Goal: Task Accomplishment & Management: Manage account settings

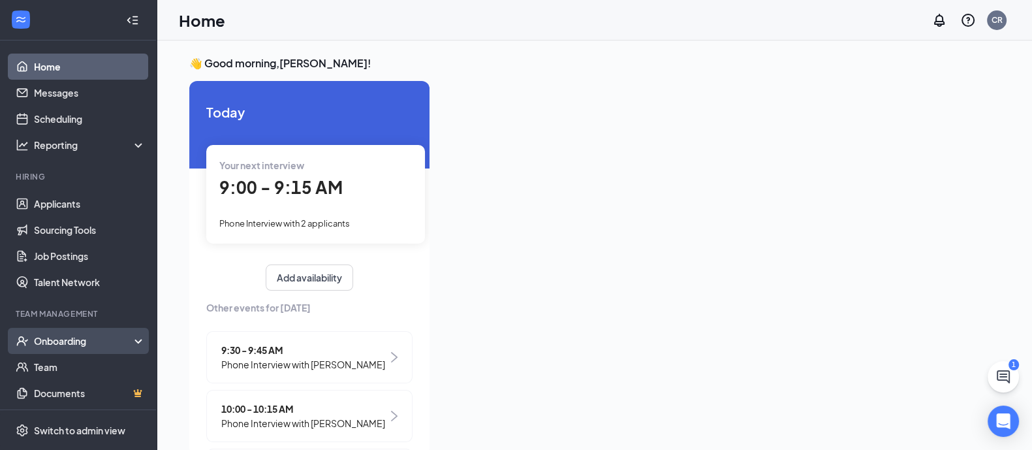
click at [88, 345] on div "Onboarding" at bounding box center [84, 340] width 101 height 13
click at [70, 366] on link "Overview" at bounding box center [90, 367] width 112 height 26
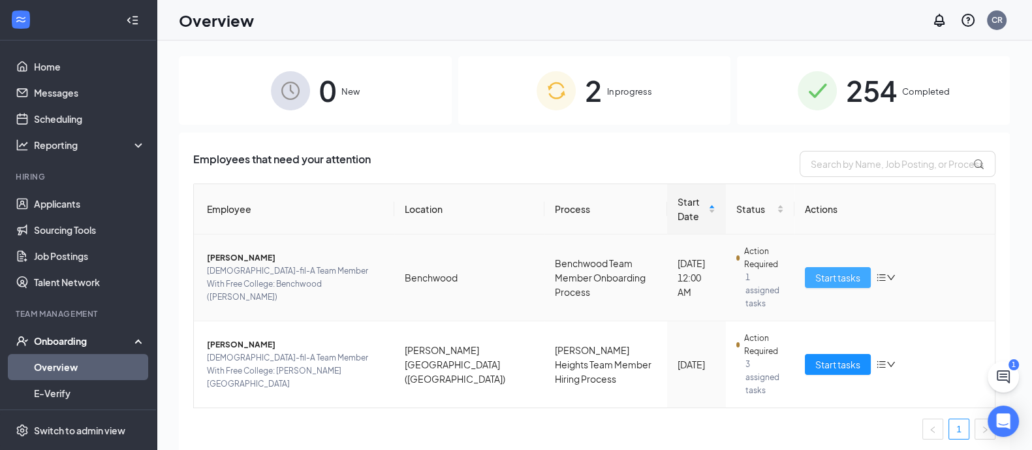
click at [819, 270] on span "Start tasks" at bounding box center [837, 277] width 45 height 14
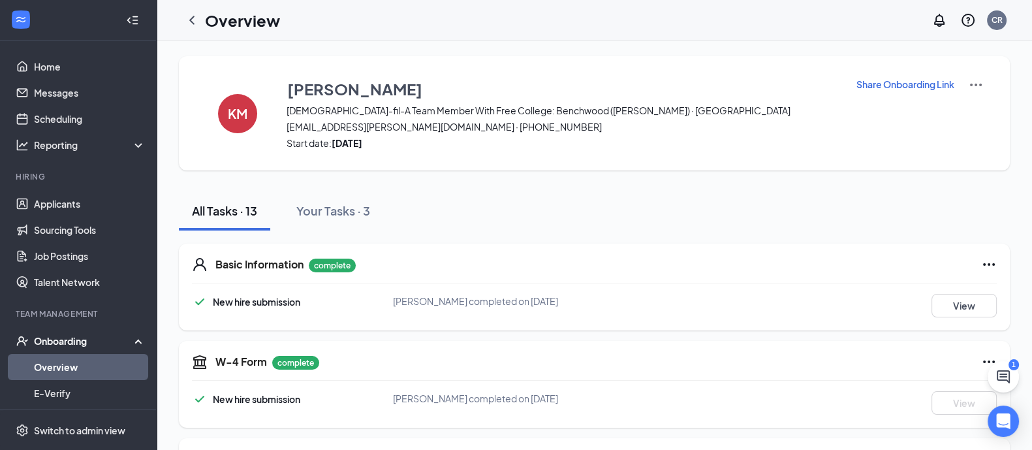
click at [680, 290] on div "Basic Information complete New hire submission [PERSON_NAME] completed on [DATE…" at bounding box center [594, 286] width 831 height 87
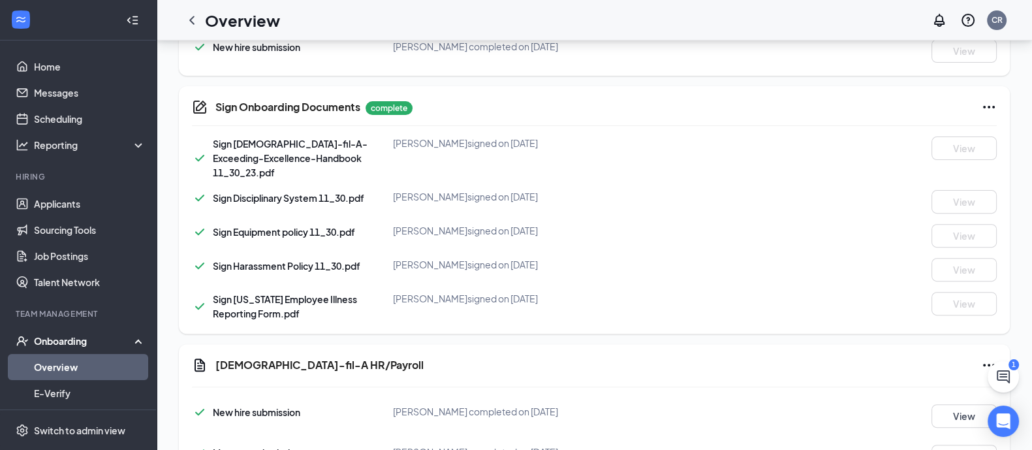
scroll to position [663, 0]
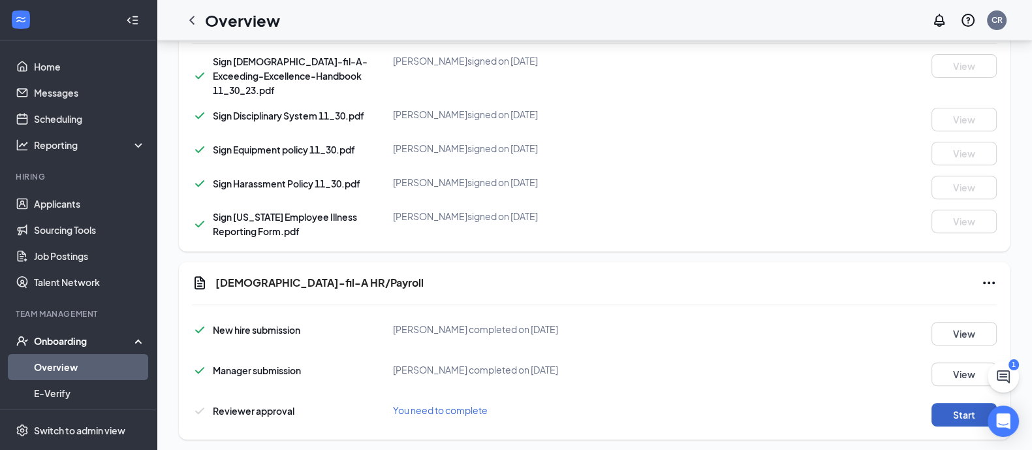
click at [933, 403] on button "Start" at bounding box center [964, 415] width 65 height 24
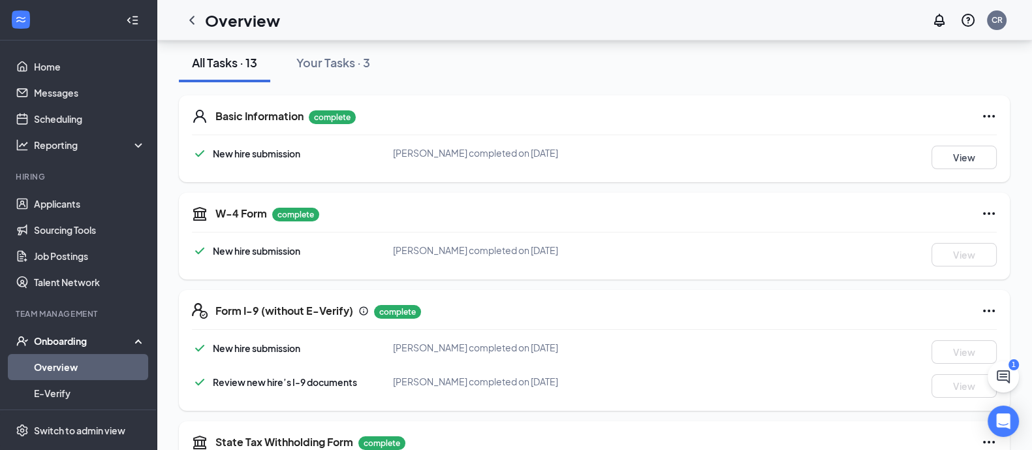
scroll to position [0, 0]
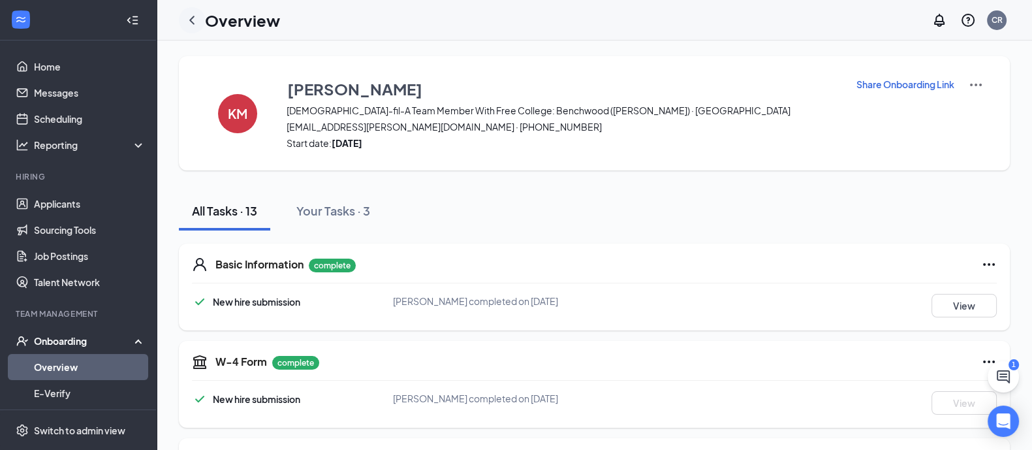
click at [190, 18] on icon "ChevronLeft" at bounding box center [192, 20] width 16 height 16
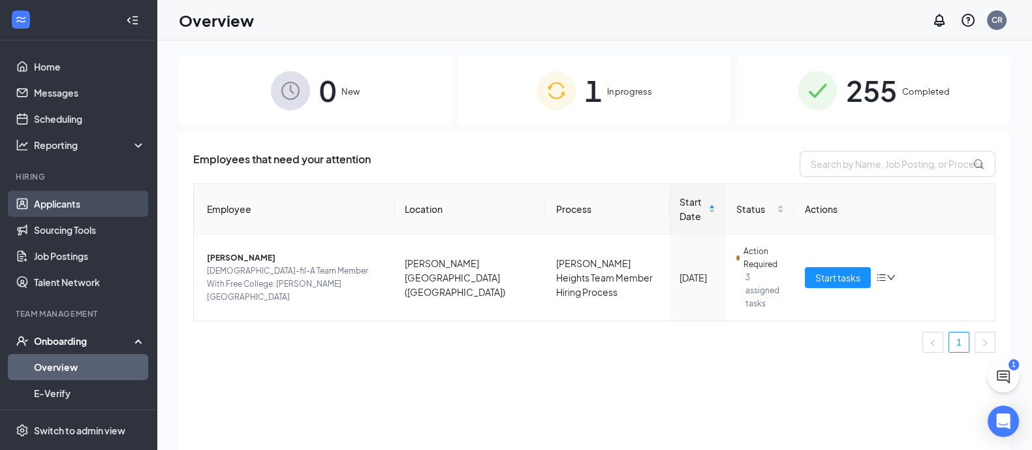
click at [52, 200] on link "Applicants" at bounding box center [90, 204] width 112 height 26
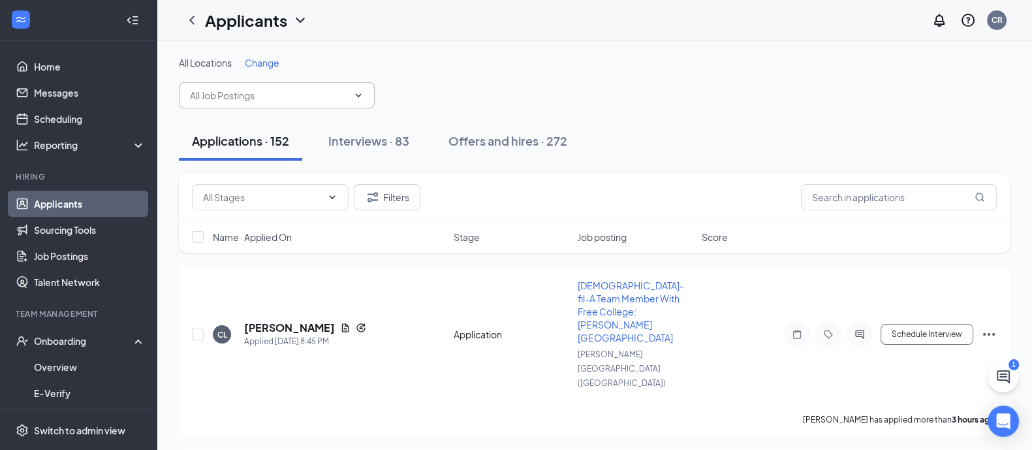
click at [313, 97] on input "text" at bounding box center [269, 95] width 158 height 14
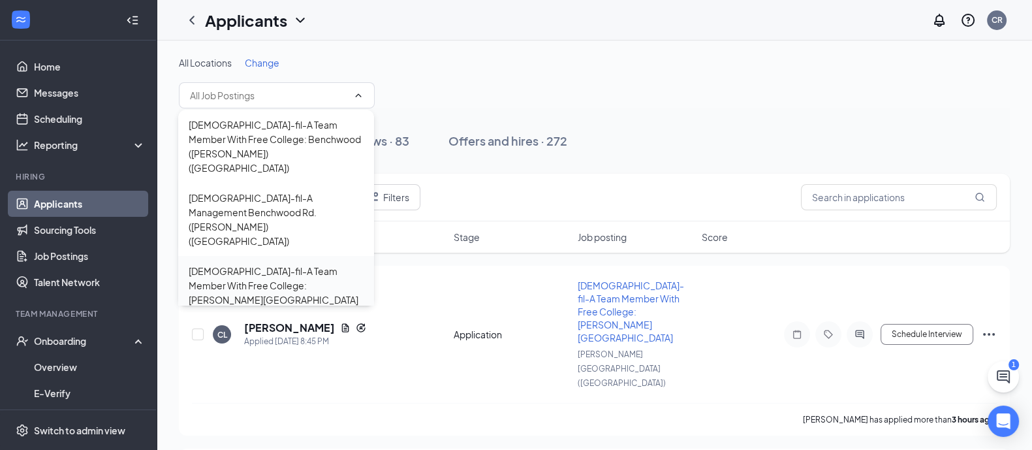
click at [275, 264] on div "[DEMOGRAPHIC_DATA]-fil-A Team Member With Free College: [PERSON_NAME][GEOGRAPHI…" at bounding box center [276, 300] width 175 height 72
type input "[DEMOGRAPHIC_DATA]-fil-A Team Member With Free College: [PERSON_NAME][GEOGRAPHI…"
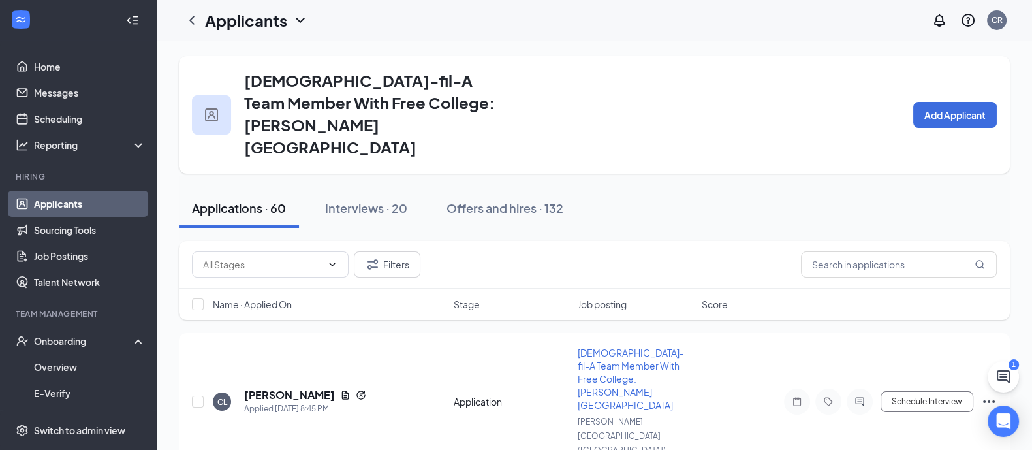
click at [279, 298] on span "Name · Applied On" at bounding box center [252, 304] width 79 height 13
click at [394, 251] on button "Filters" at bounding box center [387, 264] width 67 height 26
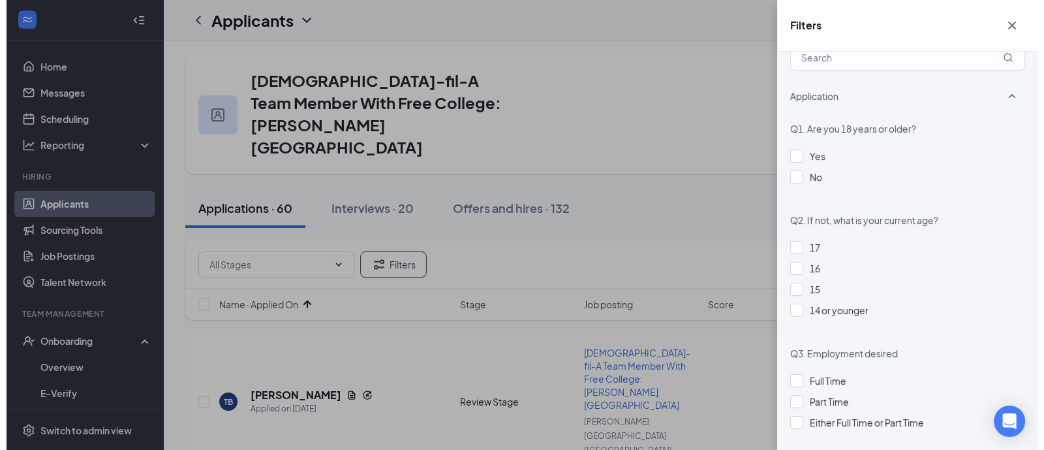
scroll to position [627, 0]
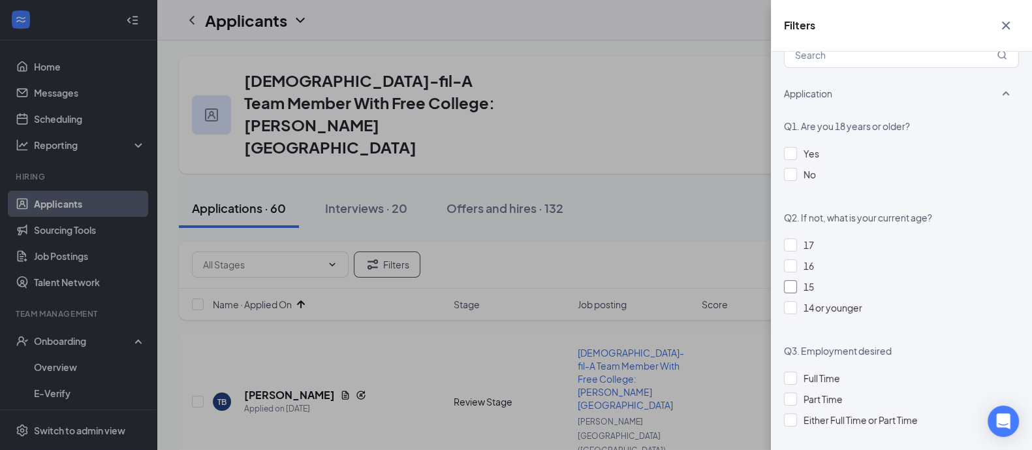
click at [797, 282] on div "15" at bounding box center [901, 286] width 235 height 14
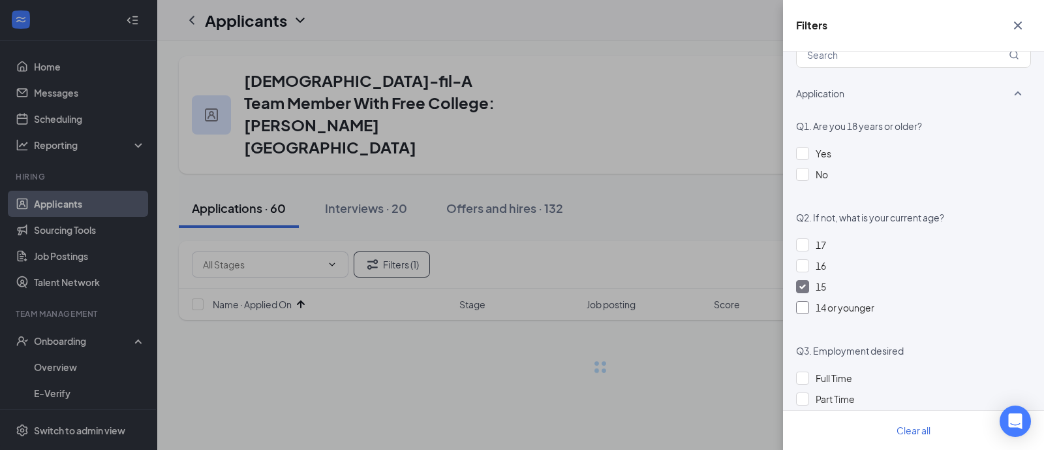
click at [803, 300] on div "14 or younger" at bounding box center [913, 307] width 235 height 14
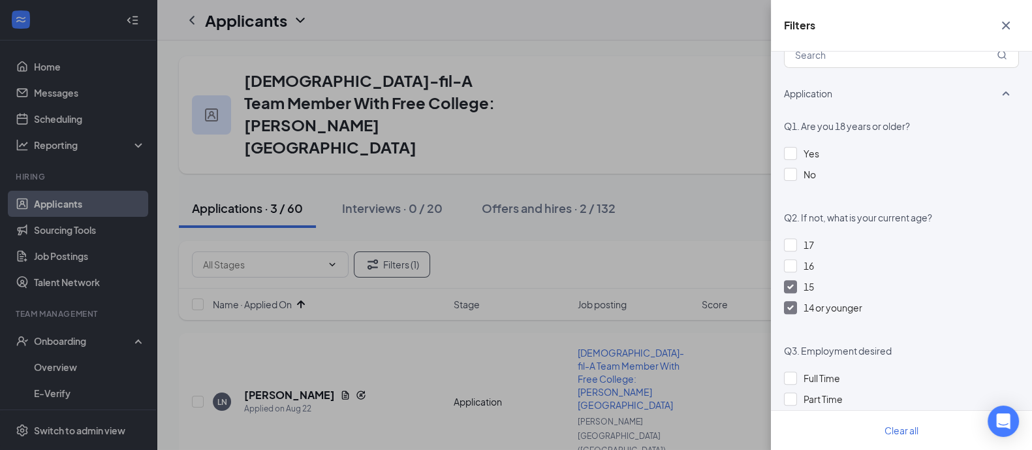
click at [734, 167] on div "Filters Applicant Status (0/5) Unread message Hasn't messaged back Stuck in sta…" at bounding box center [516, 225] width 1032 height 450
click at [1005, 26] on icon "Cross" at bounding box center [1006, 26] width 8 height 8
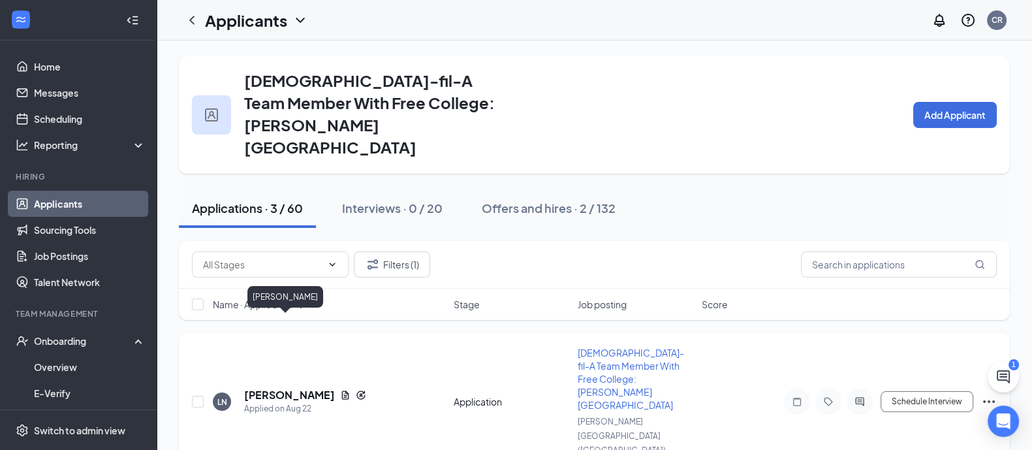
click at [283, 388] on h5 "[PERSON_NAME]" at bounding box center [289, 395] width 91 height 14
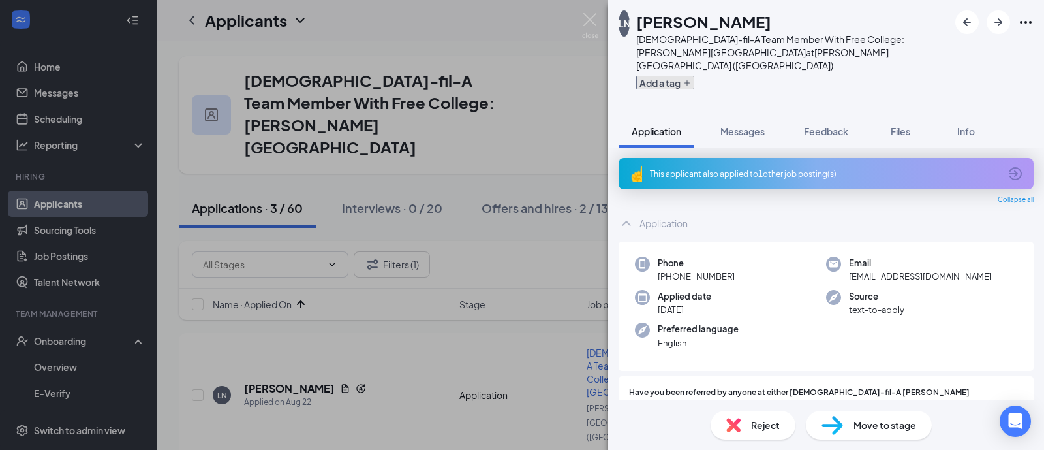
click at [689, 76] on button "Add a tag" at bounding box center [665, 83] width 58 height 14
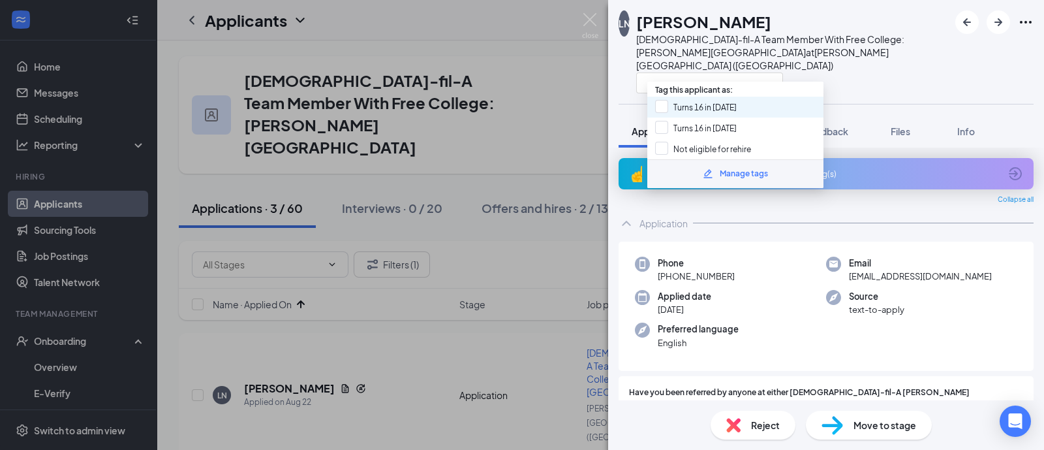
click at [692, 113] on div "Turns 16 in [DATE]" at bounding box center [736, 107] width 176 height 21
checkbox input "true"
click at [833, 210] on div "Application" at bounding box center [826, 223] width 415 height 26
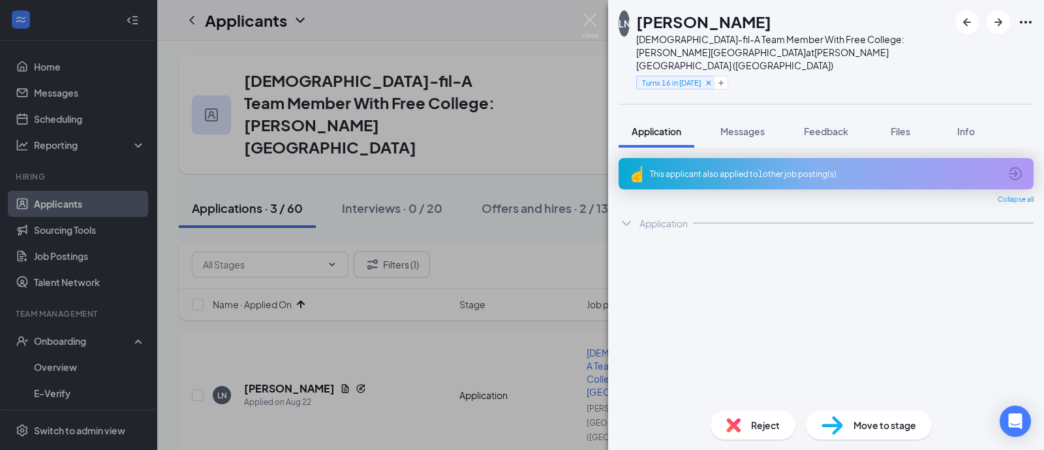
click at [770, 418] on span "Reject" at bounding box center [765, 425] width 29 height 14
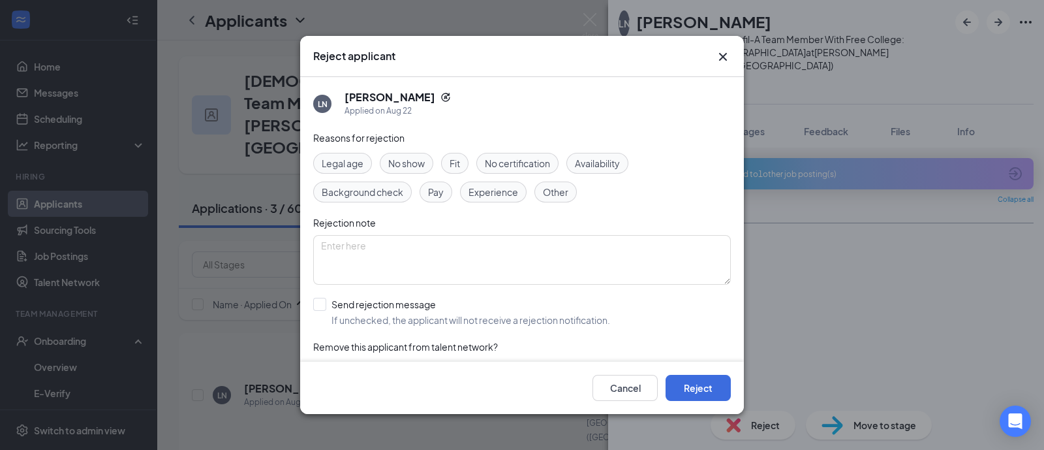
click at [614, 161] on span "Availability" at bounding box center [597, 163] width 45 height 14
click at [413, 318] on input "Send rejection message If unchecked, the applicant will not receive a rejection…" at bounding box center [461, 312] width 297 height 29
checkbox input "true"
click at [679, 379] on button "Reject" at bounding box center [698, 388] width 65 height 26
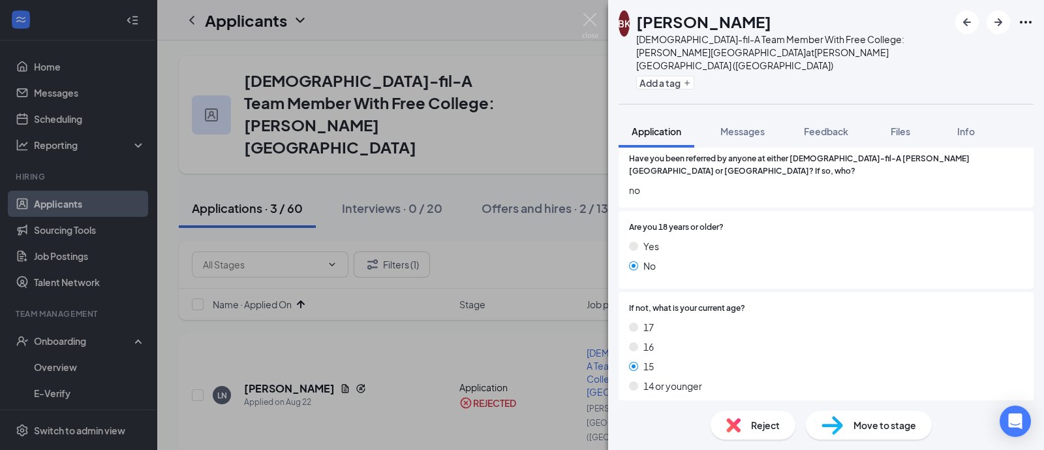
scroll to position [189, 0]
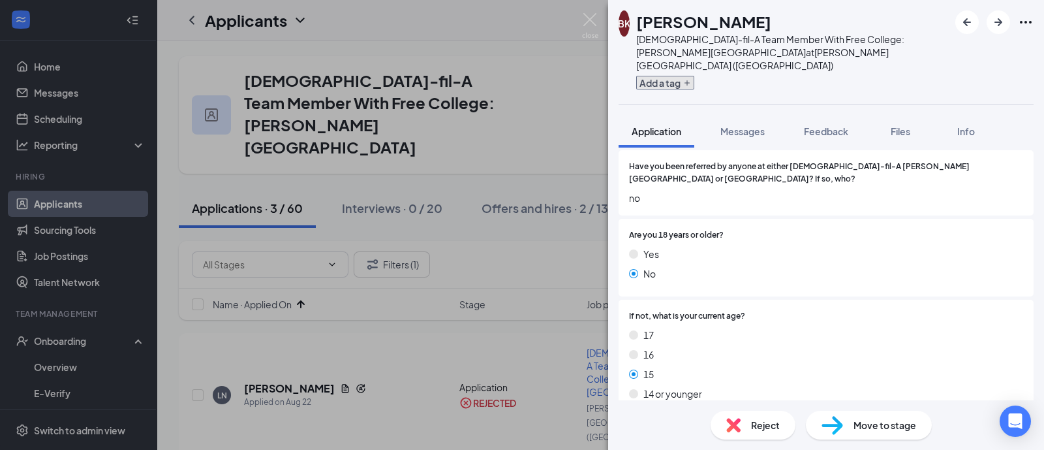
click at [691, 76] on button "Add a tag" at bounding box center [665, 83] width 58 height 14
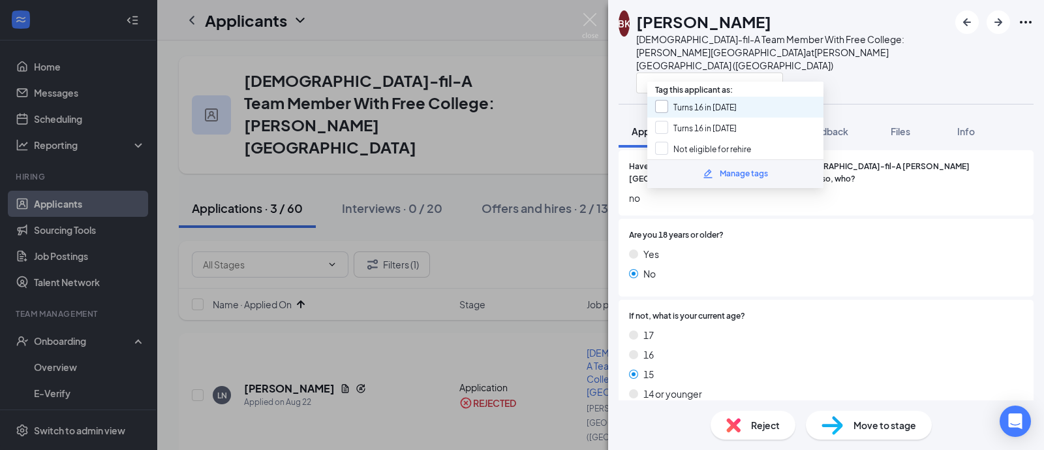
click at [689, 110] on input "Turns 16 in [DATE]" at bounding box center [696, 107] width 82 height 14
checkbox input "true"
click at [836, 170] on span "Have you been referred by anyone at either [DEMOGRAPHIC_DATA]-fil-A [PERSON_NAM…" at bounding box center [826, 173] width 394 height 25
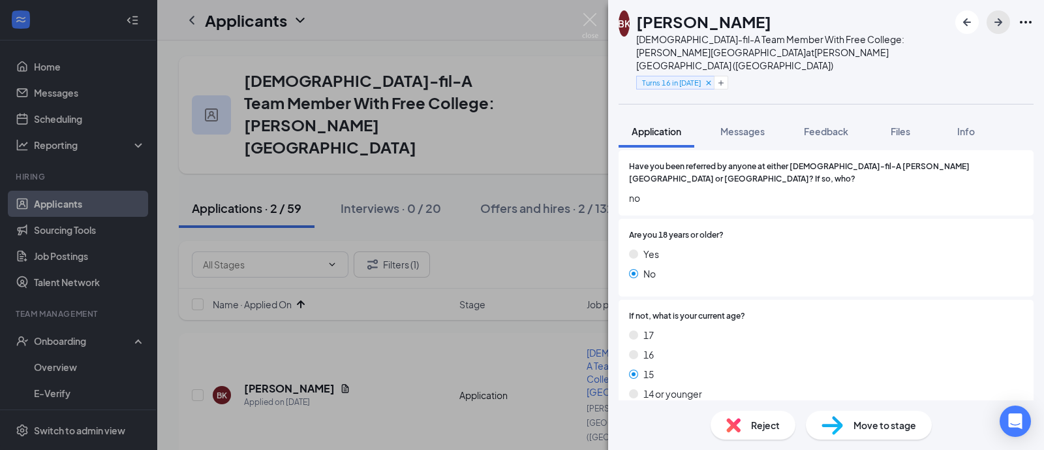
click at [1005, 24] on icon "ArrowRight" at bounding box center [999, 22] width 16 height 16
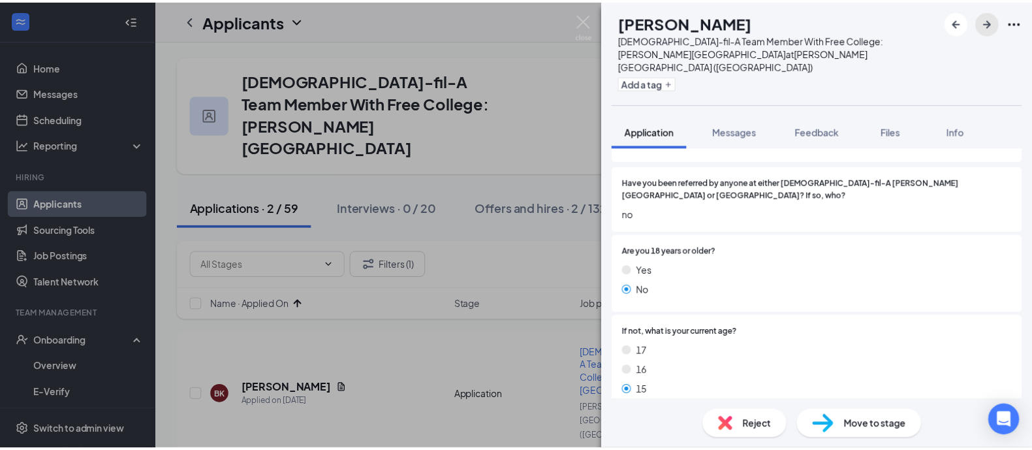
scroll to position [174, 0]
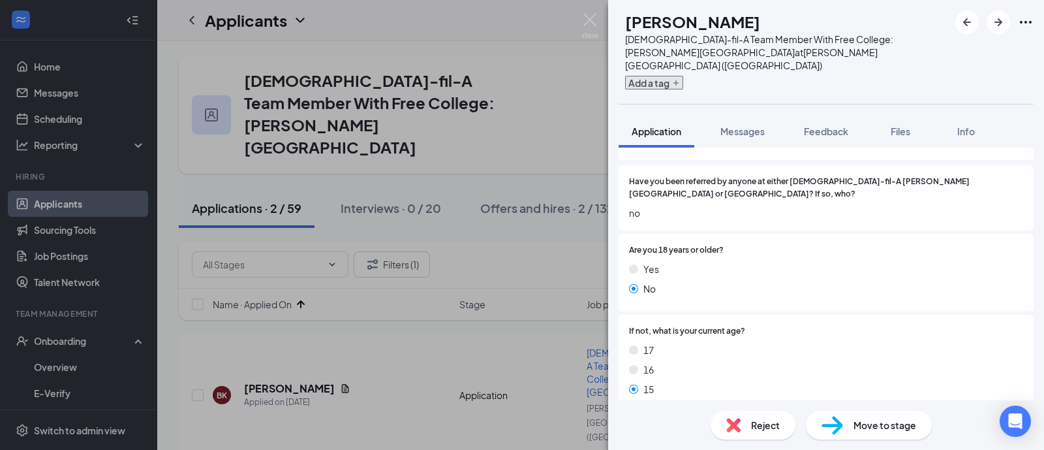
click at [680, 79] on icon "Plus" at bounding box center [676, 83] width 8 height 8
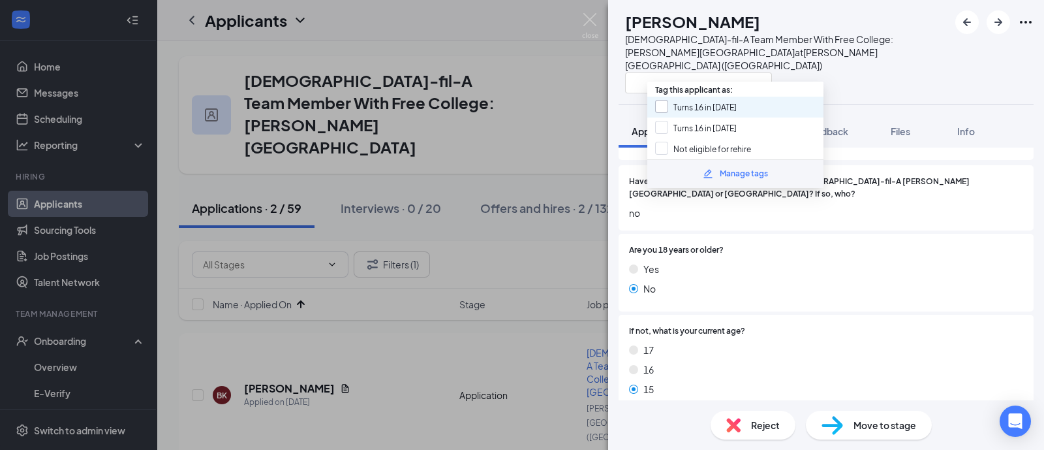
click at [692, 104] on input "Turns 16 in [DATE]" at bounding box center [696, 107] width 82 height 14
checkbox input "true"
click at [849, 72] on div at bounding box center [787, 83] width 324 height 22
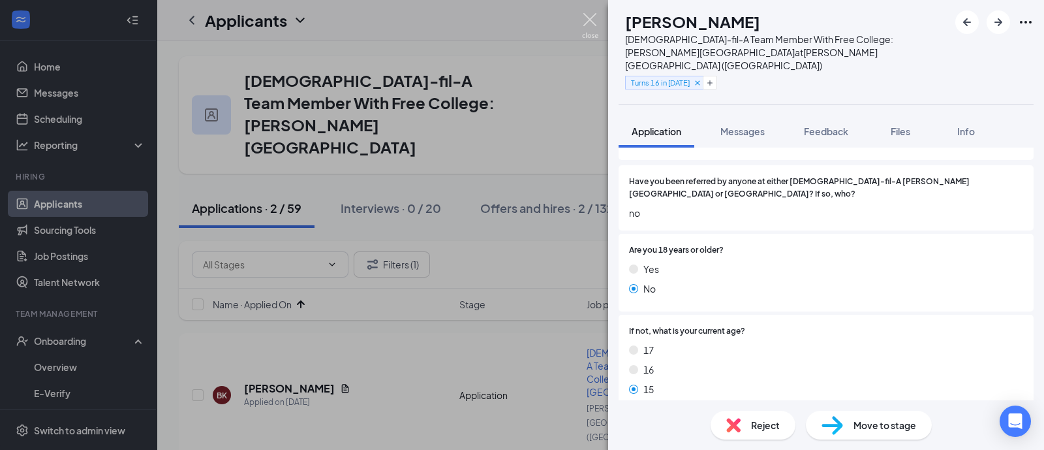
click at [582, 18] on img at bounding box center [590, 25] width 16 height 25
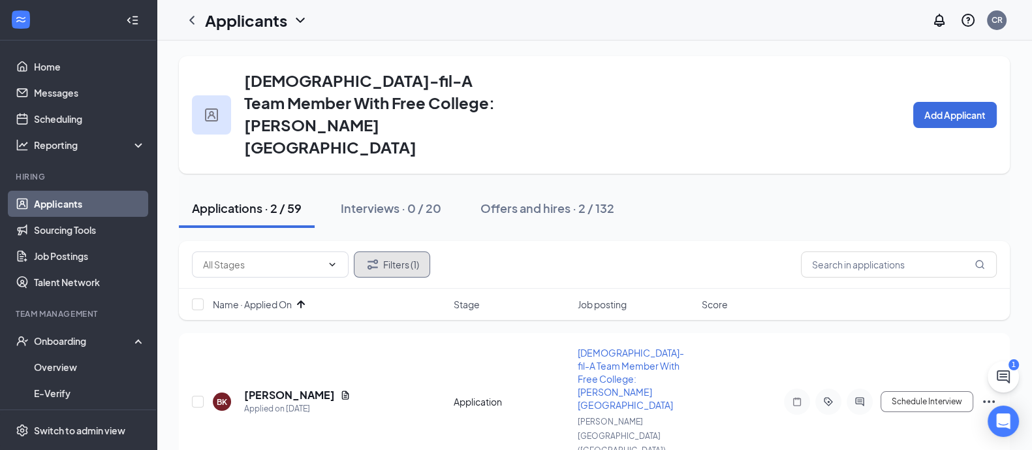
click at [412, 251] on button "Filters (1)" at bounding box center [392, 264] width 76 height 26
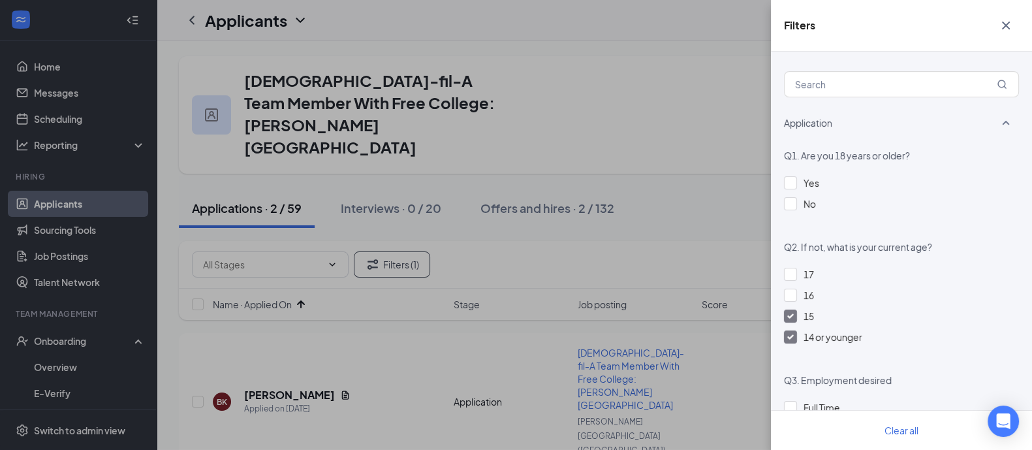
scroll to position [631, 0]
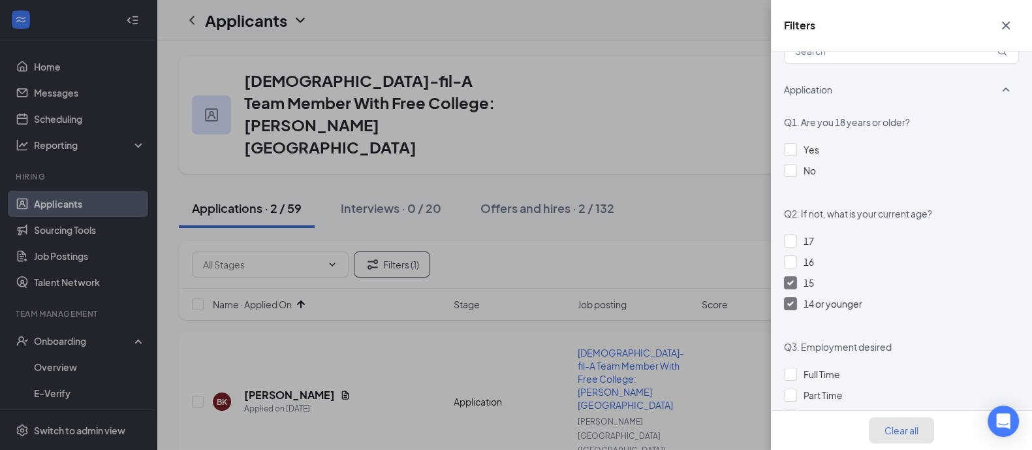
click at [879, 422] on button "Clear all" at bounding box center [901, 430] width 65 height 26
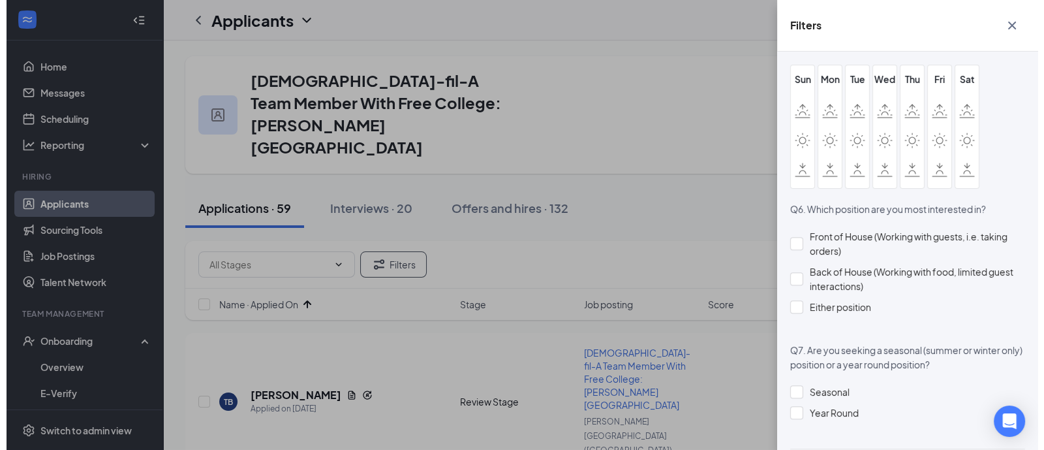
scroll to position [1217, 0]
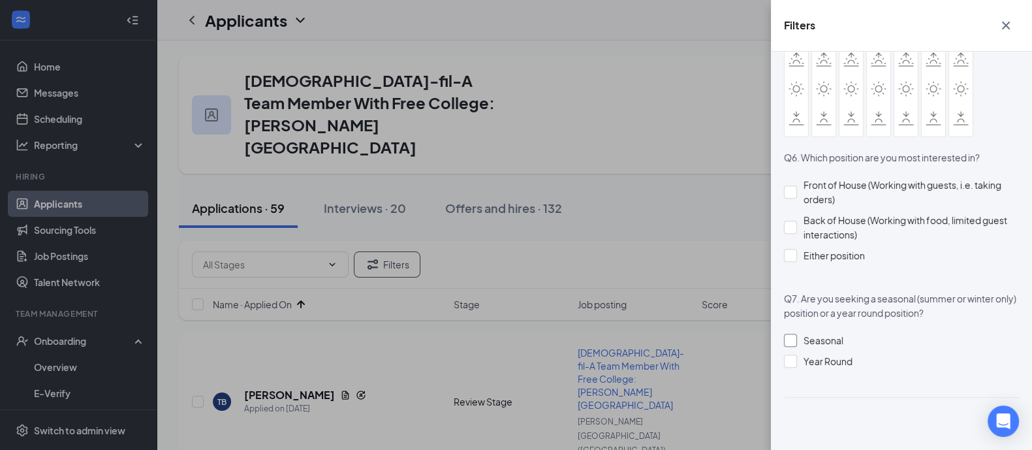
click at [793, 343] on div at bounding box center [790, 340] width 13 height 13
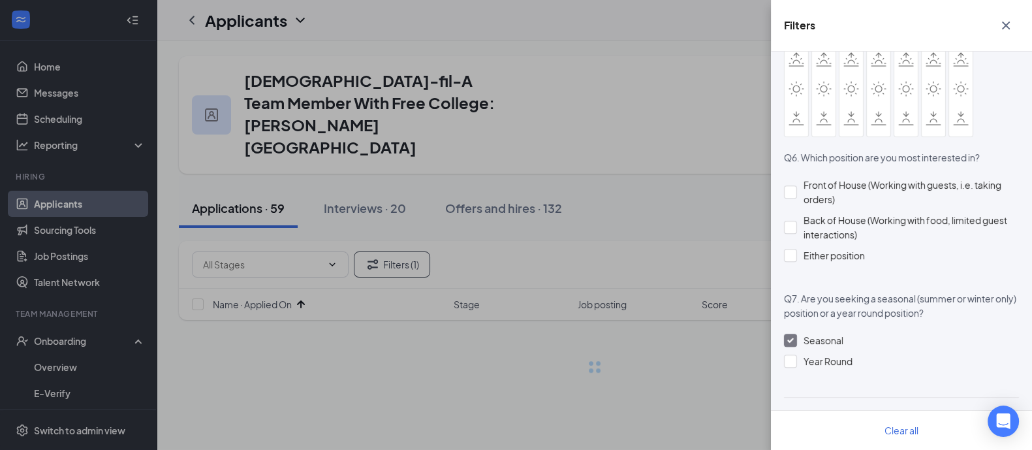
scroll to position [1202, 0]
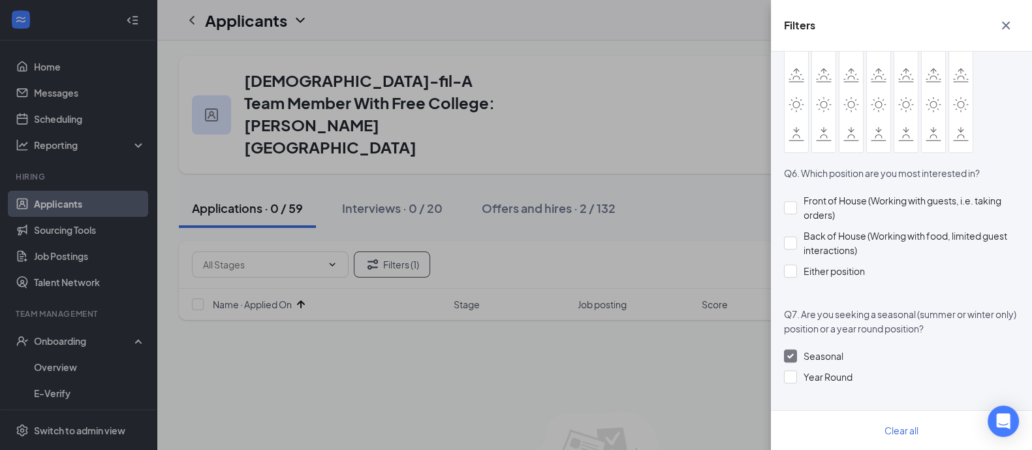
click at [792, 354] on img at bounding box center [790, 355] width 7 height 5
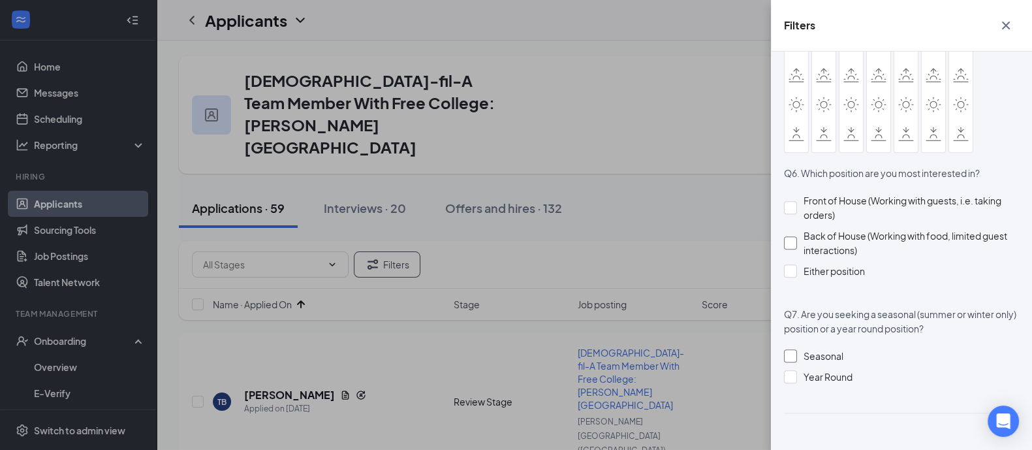
click at [791, 240] on div at bounding box center [790, 242] width 13 height 13
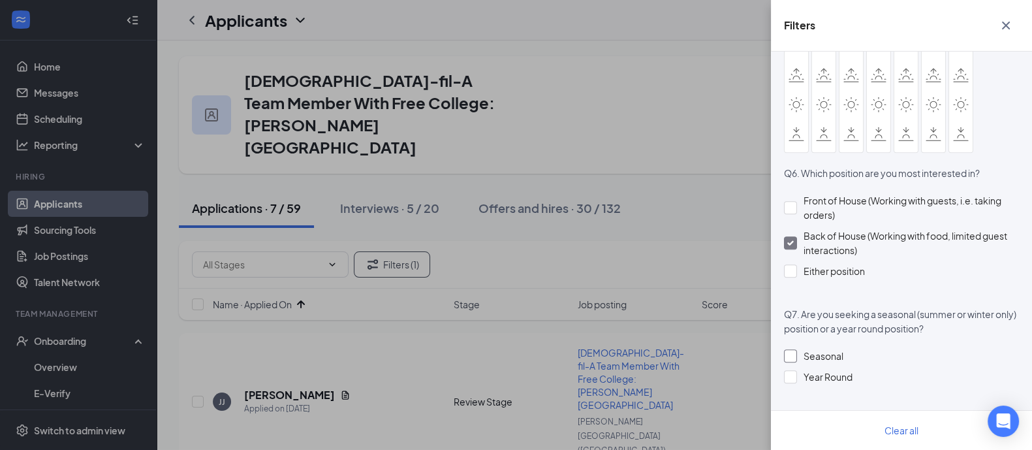
click at [798, 240] on div "Back of House (Working with food, limited guest interactions)" at bounding box center [901, 242] width 235 height 29
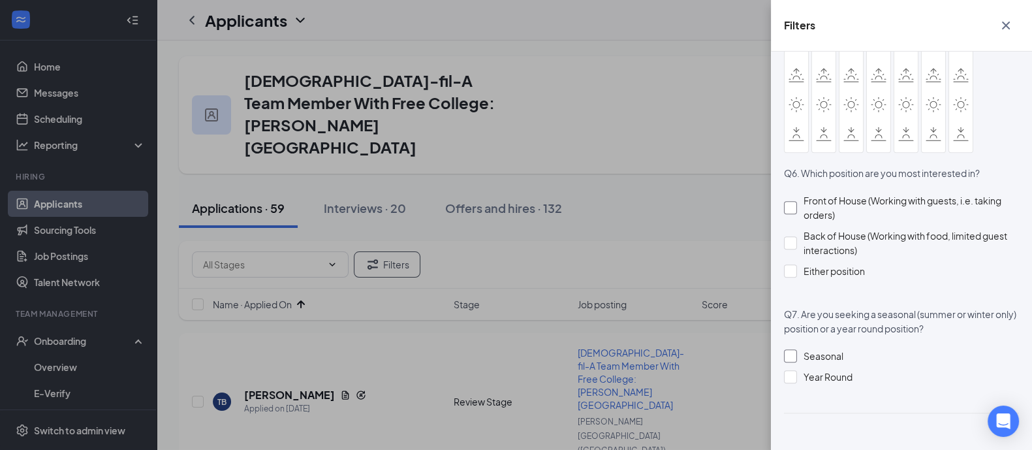
click at [791, 212] on div at bounding box center [790, 207] width 13 height 13
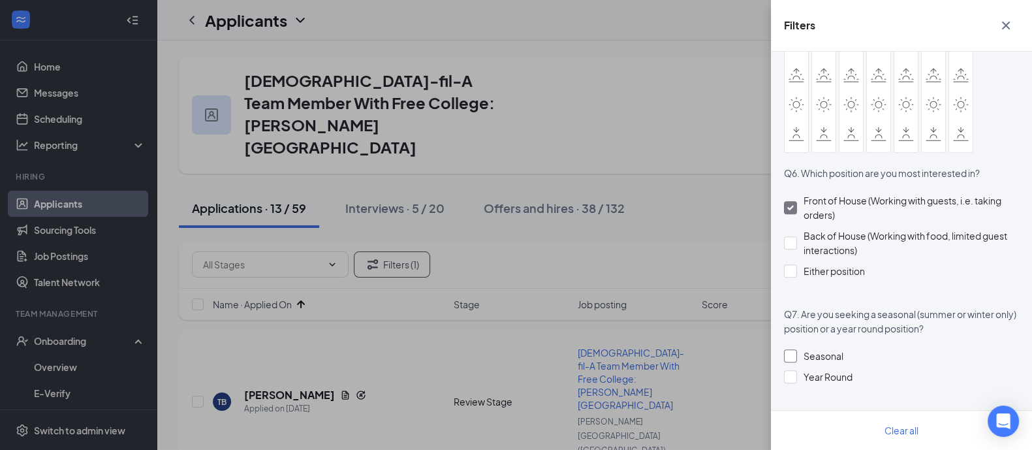
click at [793, 202] on div at bounding box center [790, 207] width 13 height 13
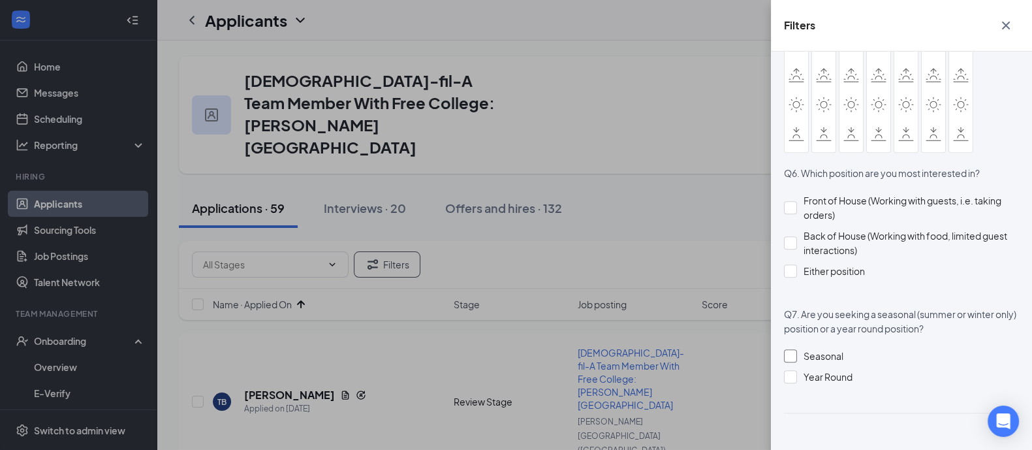
click at [1009, 18] on icon "Cross" at bounding box center [1006, 26] width 16 height 16
